Goal: Transaction & Acquisition: Obtain resource

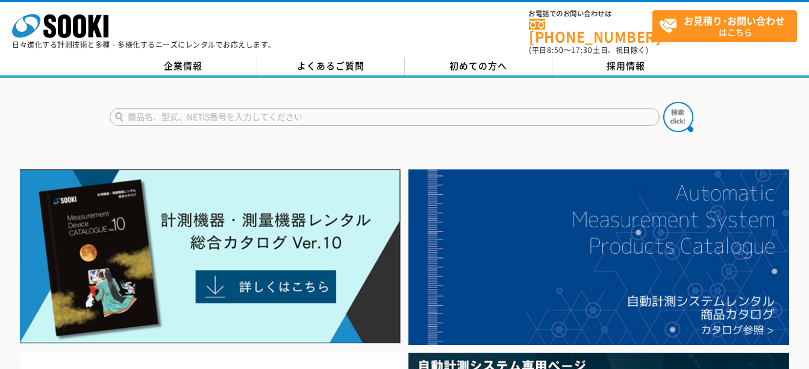
click at [285, 108] on input "text" at bounding box center [385, 117] width 550 height 18
type input "きんりんくん"
click at [663, 102] on button at bounding box center [678, 117] width 30 height 30
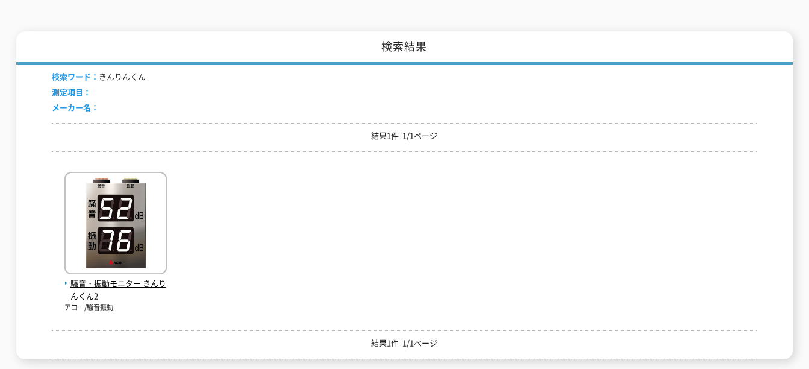
scroll to position [161, 0]
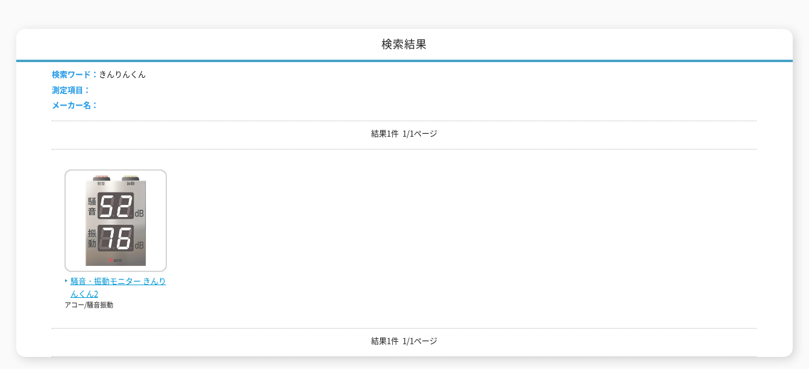
click at [140, 259] on img at bounding box center [115, 221] width 102 height 105
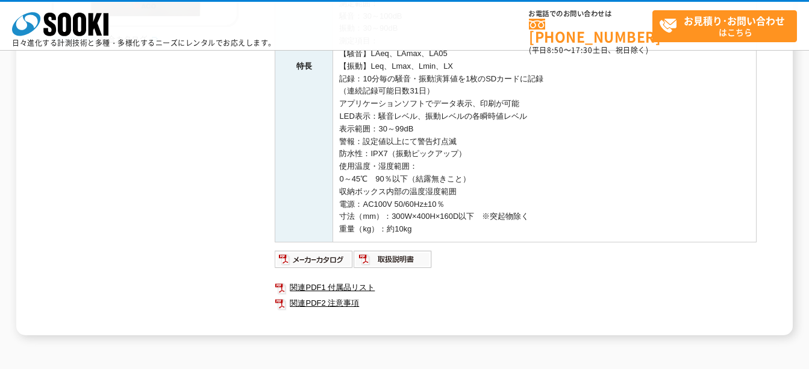
scroll to position [442, 0]
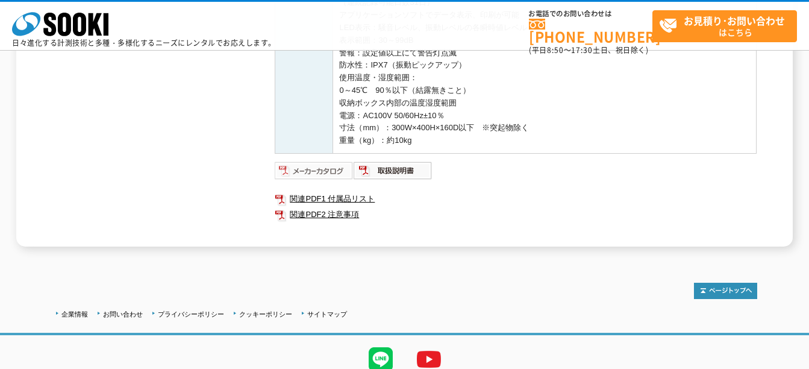
click at [316, 169] on img at bounding box center [314, 170] width 79 height 19
